Goal: Find specific page/section: Find specific page/section

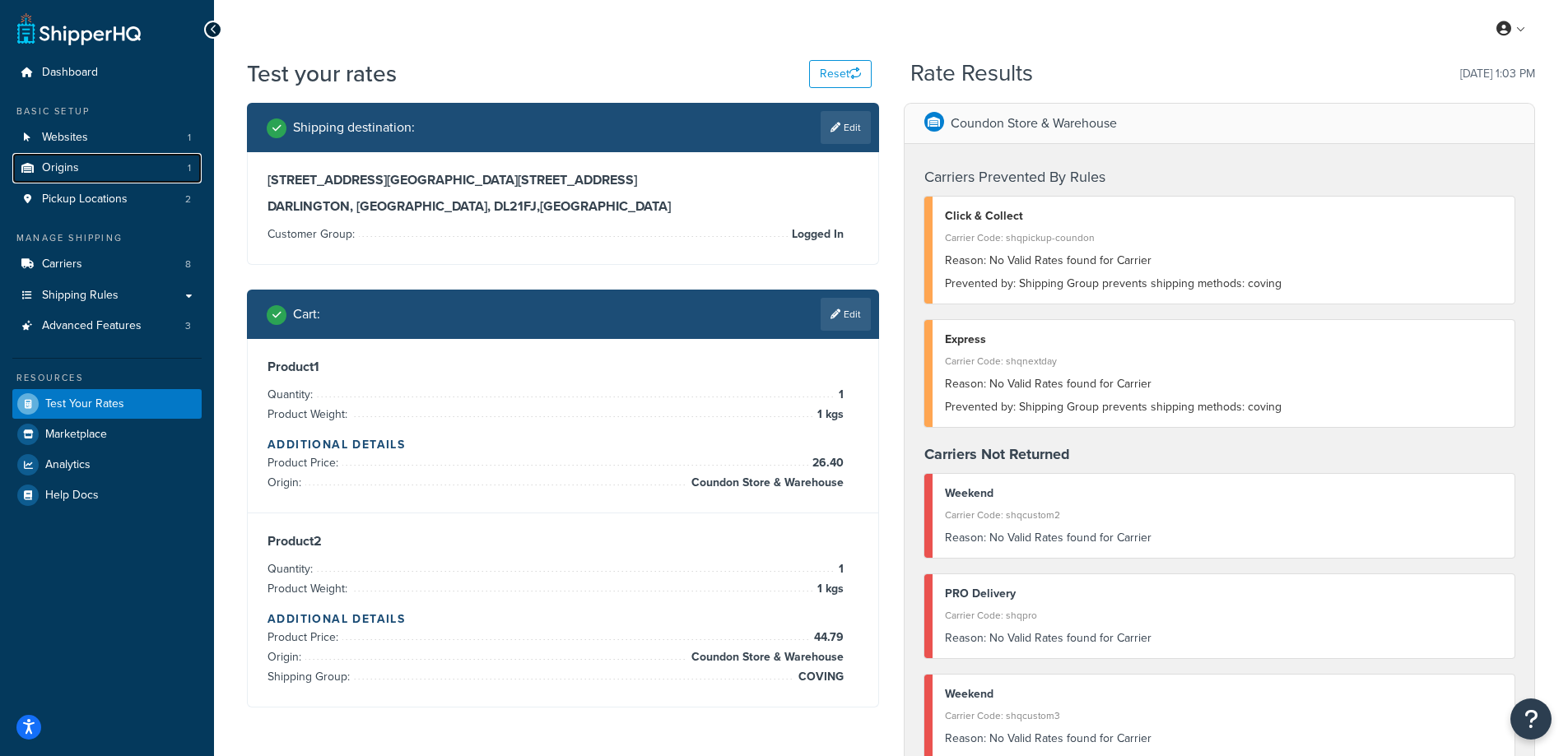
click at [67, 168] on span "Origins" at bounding box center [61, 168] width 37 height 14
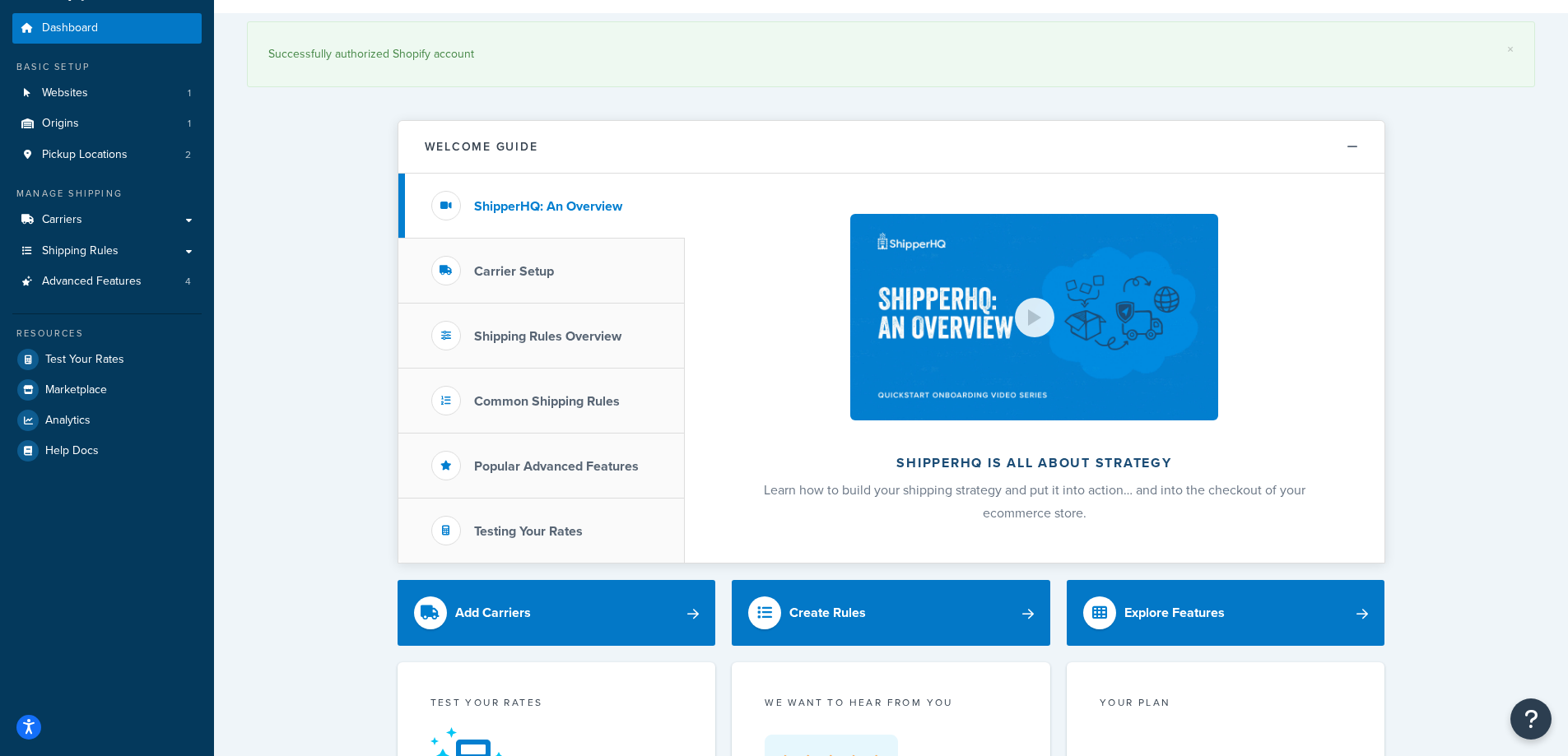
scroll to position [82, 0]
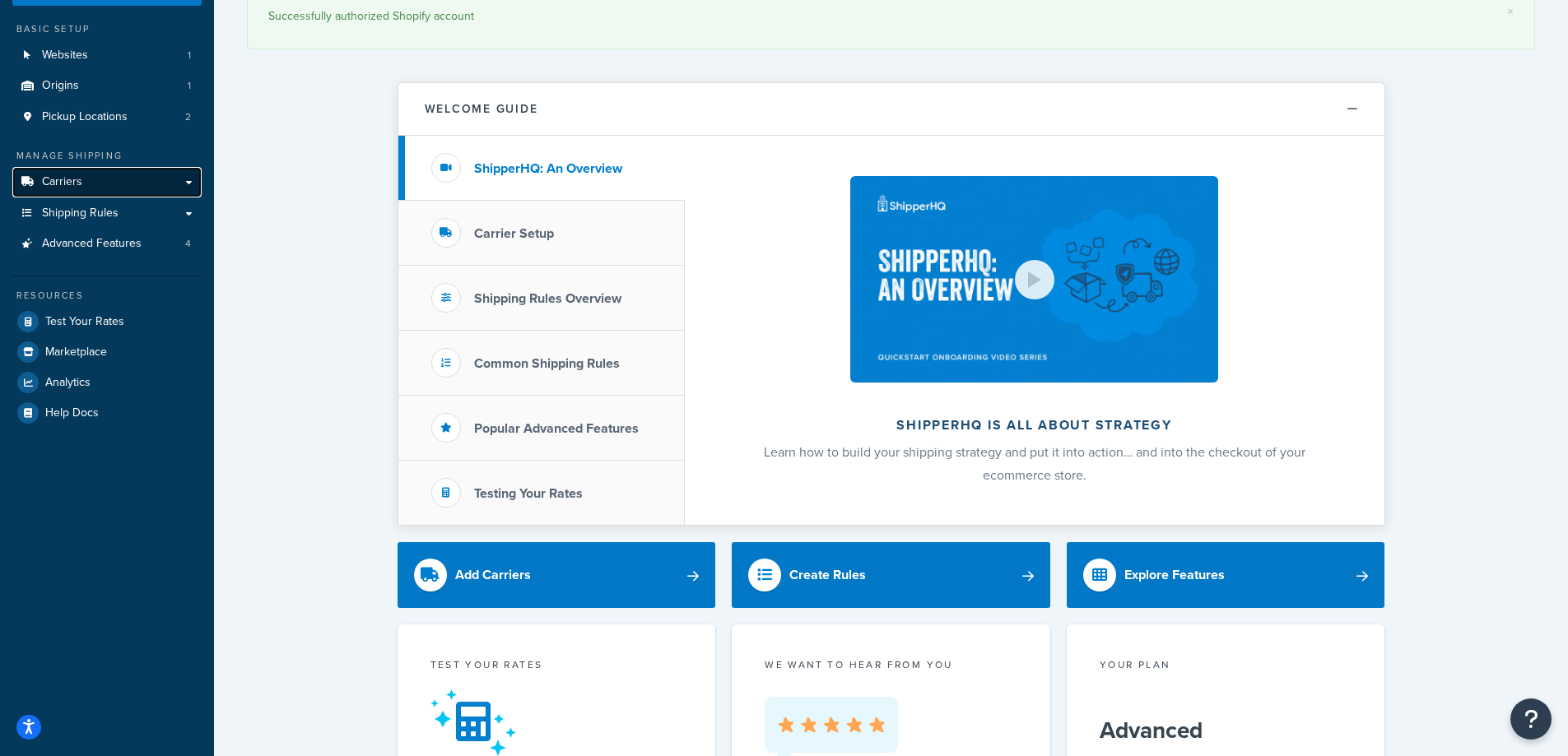
click at [111, 176] on link "Carriers" at bounding box center [106, 182] width 190 height 30
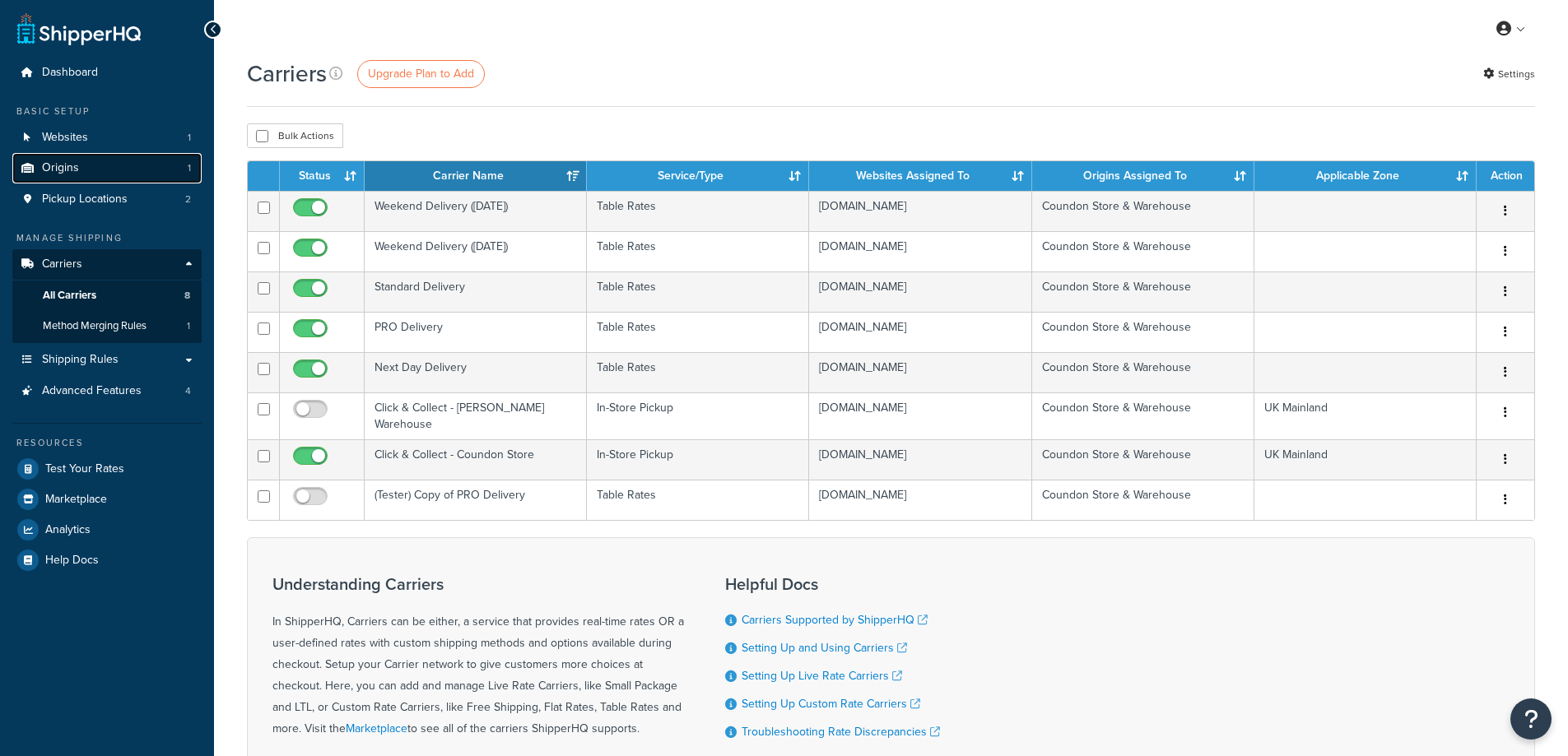
click at [45, 164] on span "Origins" at bounding box center [61, 168] width 37 height 14
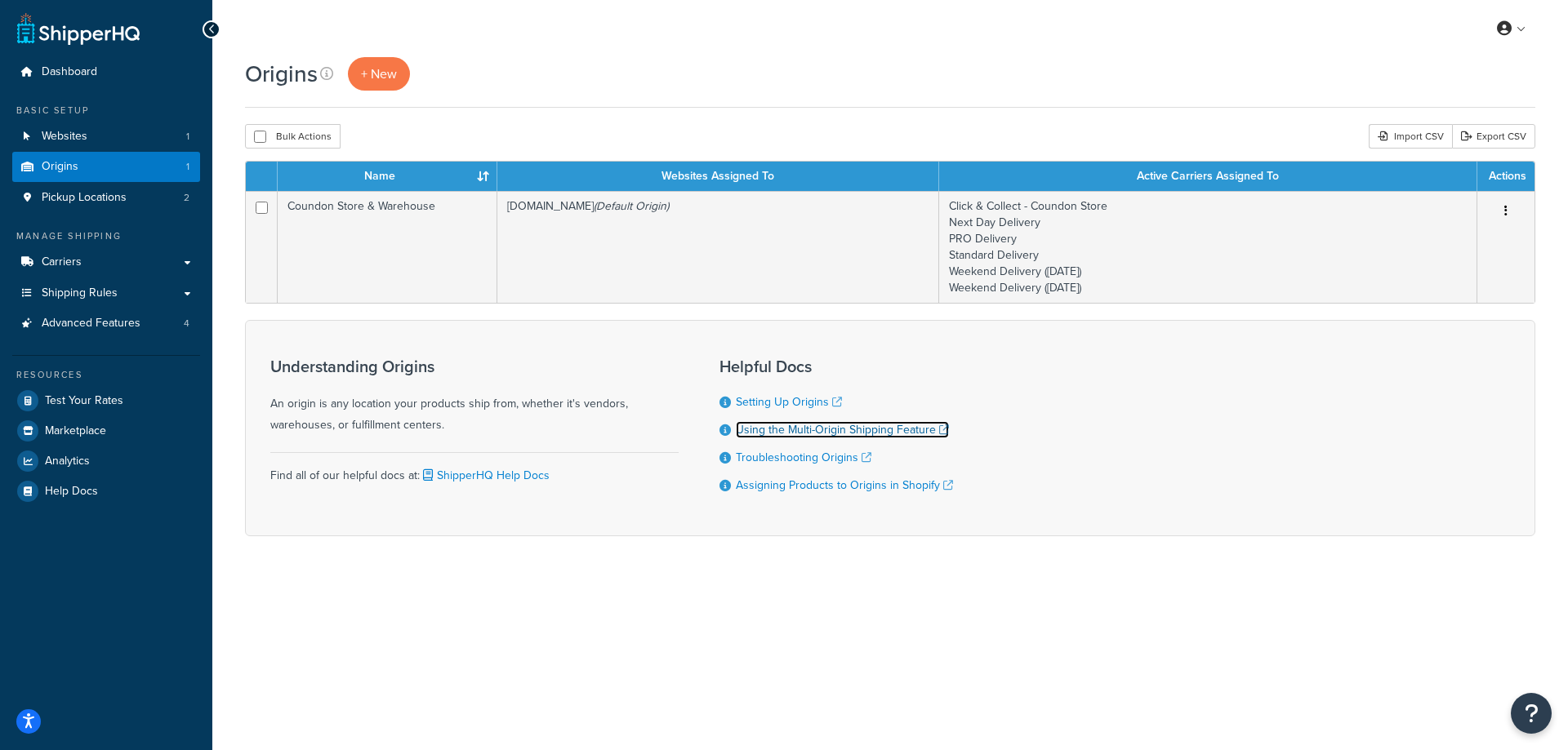
click at [895, 431] on link "Using the Multi-Origin Shipping Feature" at bounding box center [842, 430] width 213 height 17
